Goal: Task Accomplishment & Management: Manage account settings

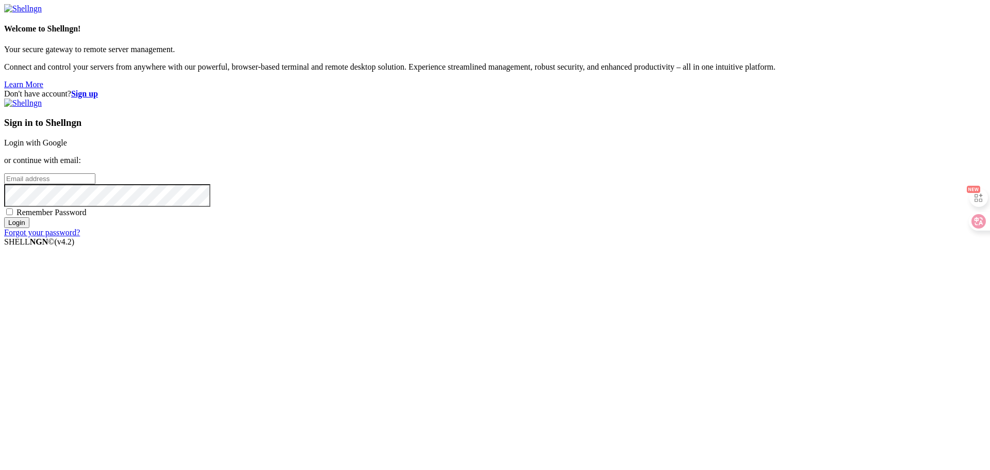
click at [67, 147] on link "Login with Google" at bounding box center [35, 142] width 63 height 9
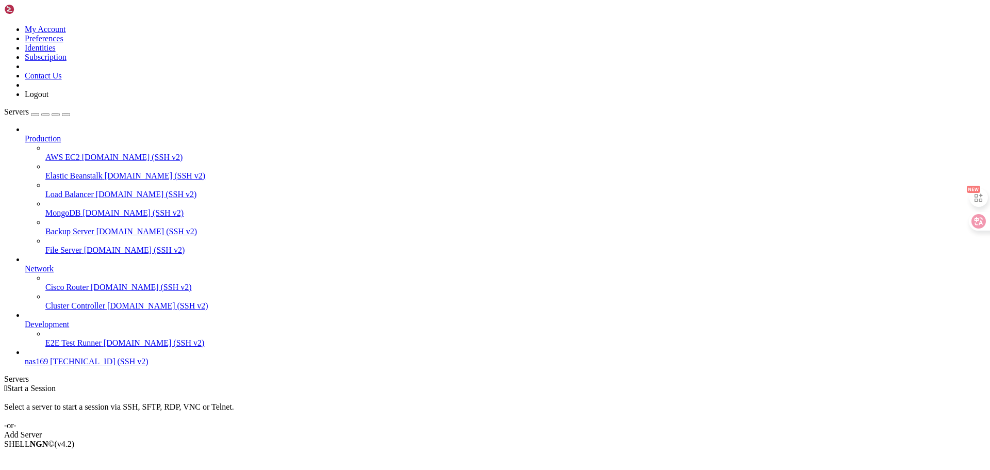
click at [48, 366] on span "nas169" at bounding box center [36, 361] width 23 height 9
click at [25, 357] on icon at bounding box center [25, 357] width 0 height 0
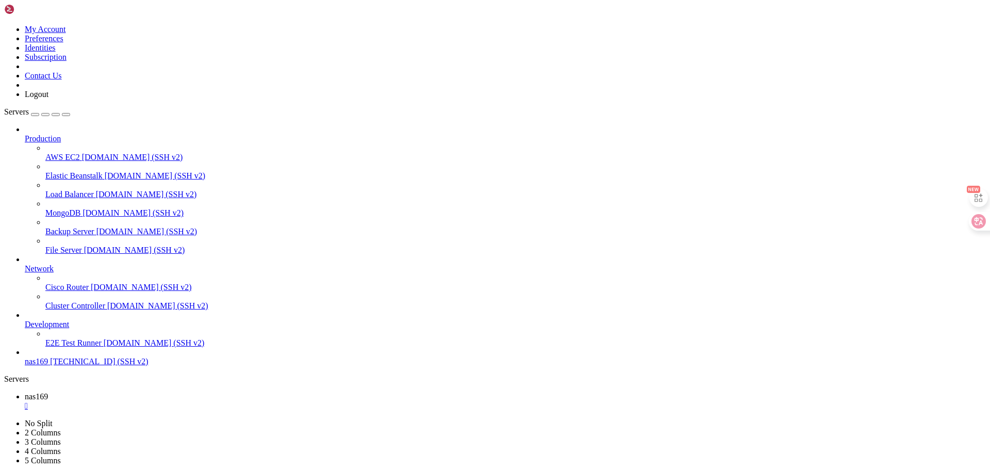
click at [162, 392] on link "nas169 " at bounding box center [505, 401] width 961 height 19
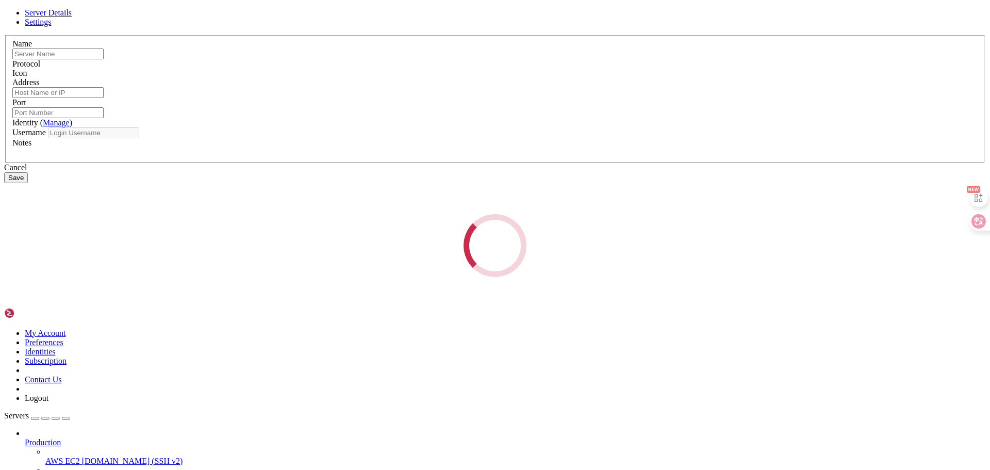
type input "nas169"
type input "[TECHNICAL_ID]"
type input "9600"
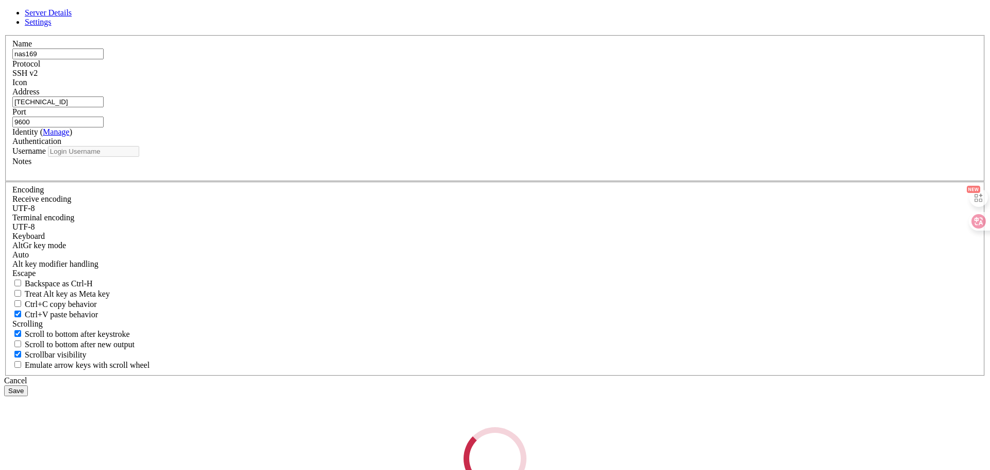
type input "syt"
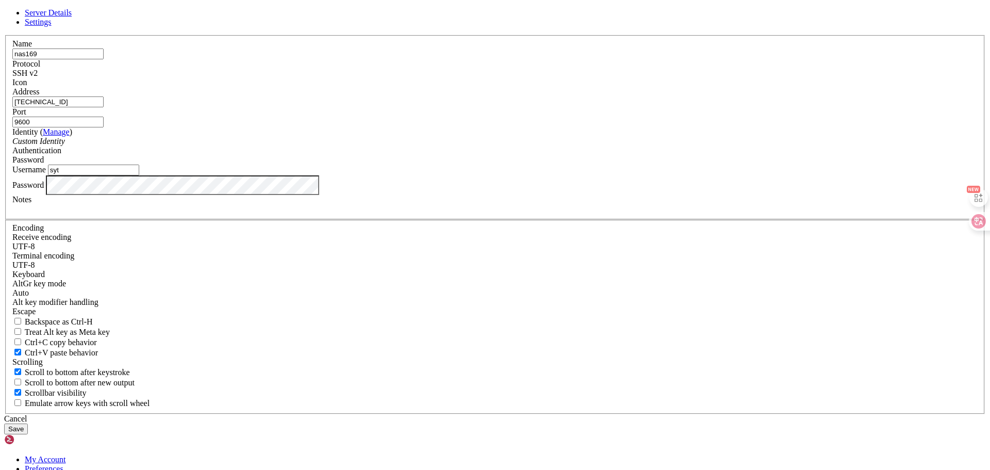
click at [337, 293] on div "Server Details Settings Name nas169 Protocol SSH v2 Icon" at bounding box center [495, 221] width 982 height 426
click at [556, 414] on div "Cancel" at bounding box center [495, 418] width 982 height 9
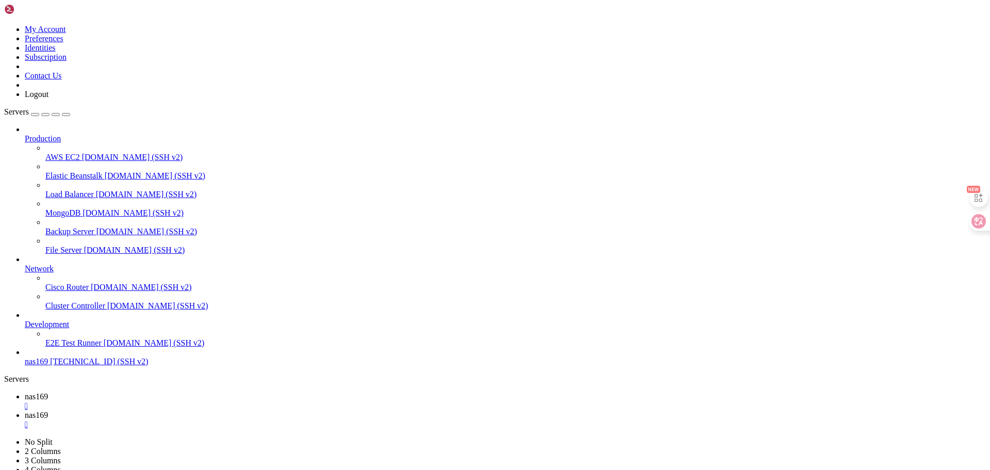
click at [48, 366] on span "nas169" at bounding box center [36, 361] width 23 height 9
click at [65, 366] on span "[TECHNICAL_ID] (SSH v2)" at bounding box center [99, 361] width 98 height 9
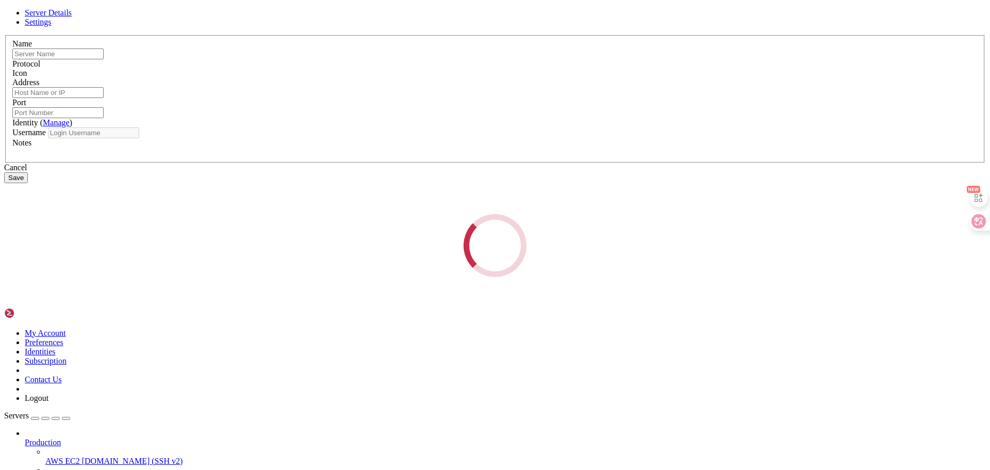
type input "nas169"
type input "[TECHNICAL_ID]"
type input "9600"
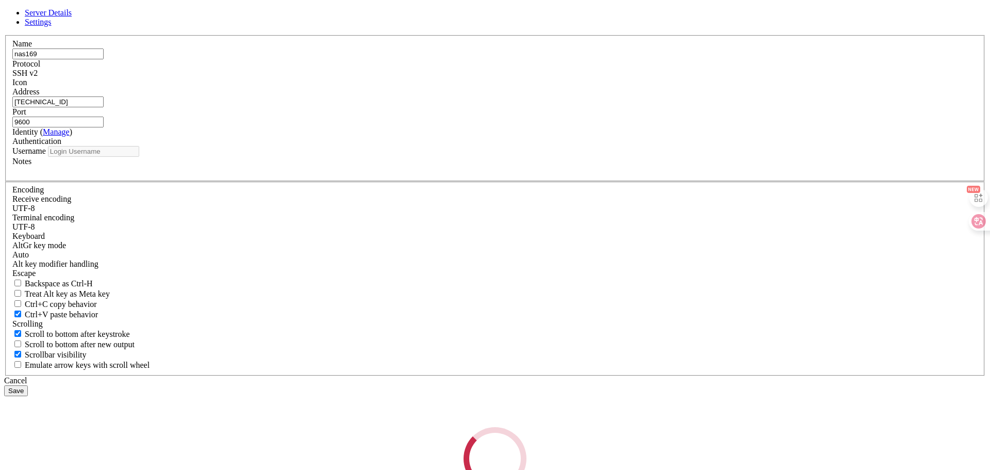
type input "syt"
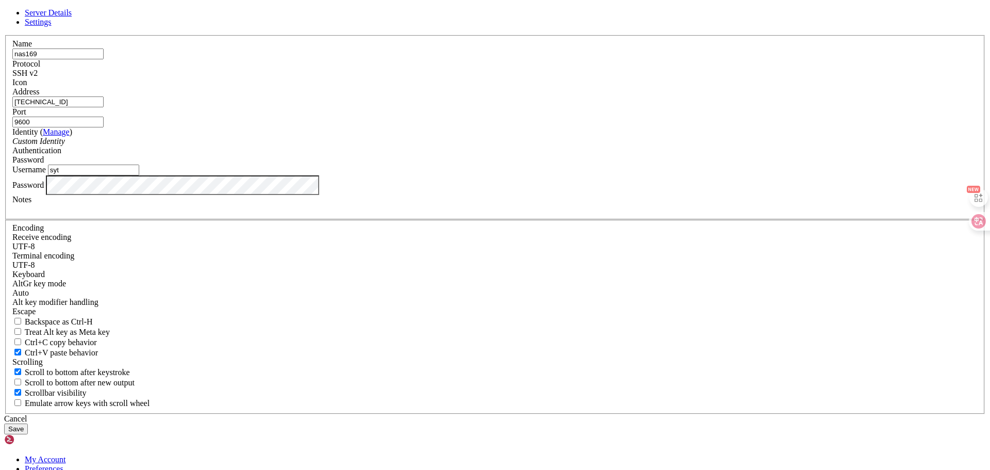
click at [306, 290] on div "Server Details Settings Name nas169 Protocol SSH v2 Icon" at bounding box center [495, 221] width 982 height 426
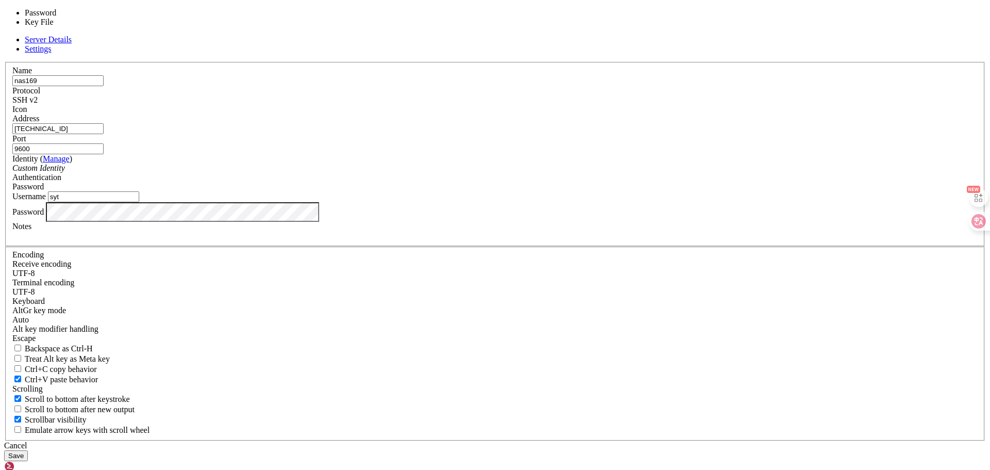
click at [563, 191] on div "Password" at bounding box center [494, 186] width 965 height 9
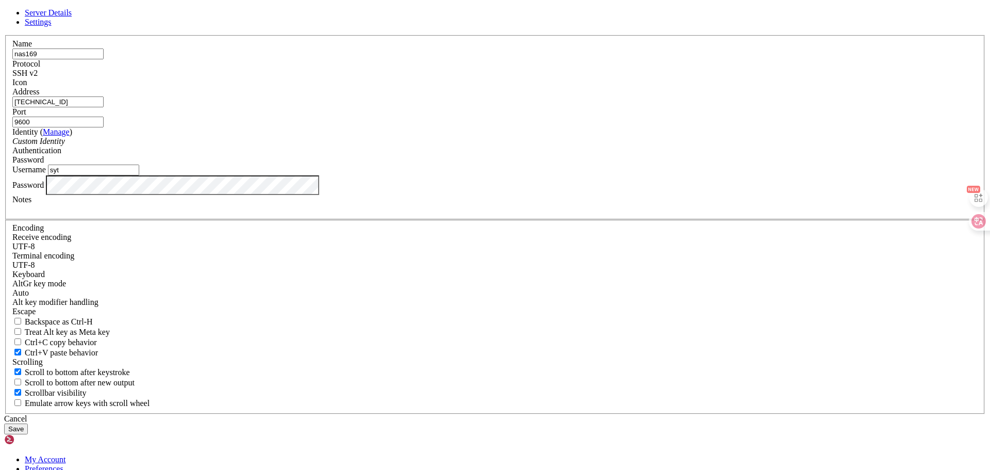
click at [28, 423] on button "Save" at bounding box center [16, 428] width 24 height 11
